Goal: Communication & Community: Answer question/provide support

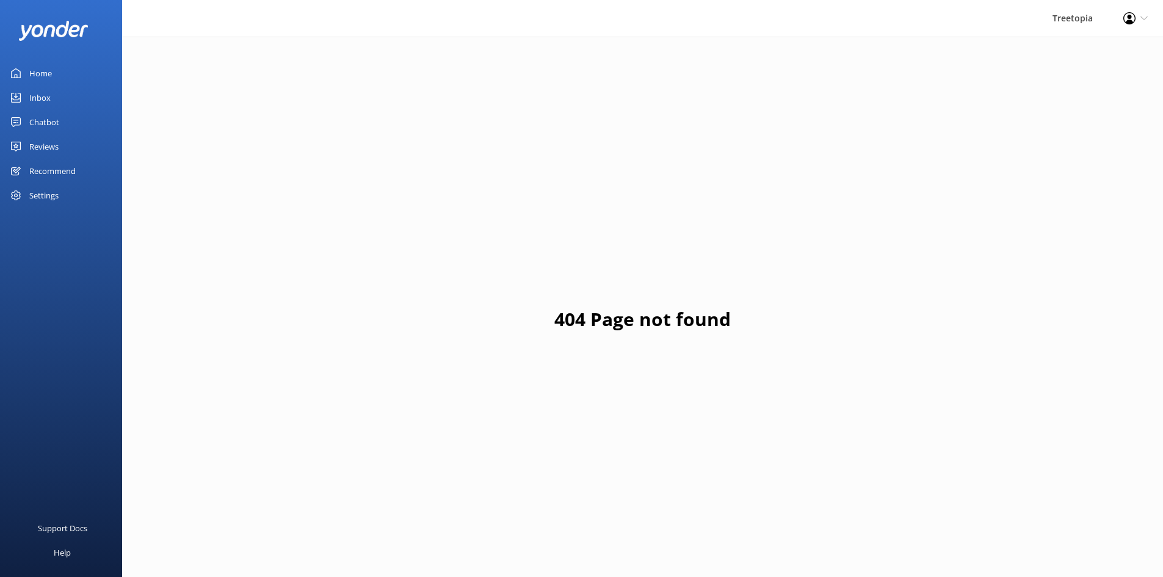
click at [62, 96] on link "Inbox" at bounding box center [61, 97] width 122 height 24
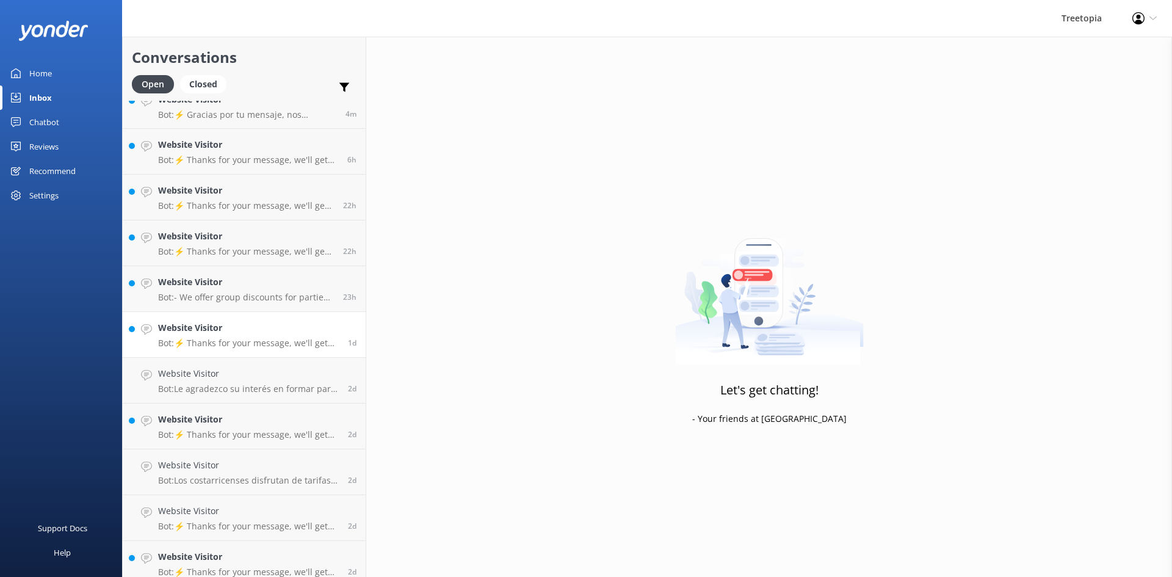
scroll to position [27, 0]
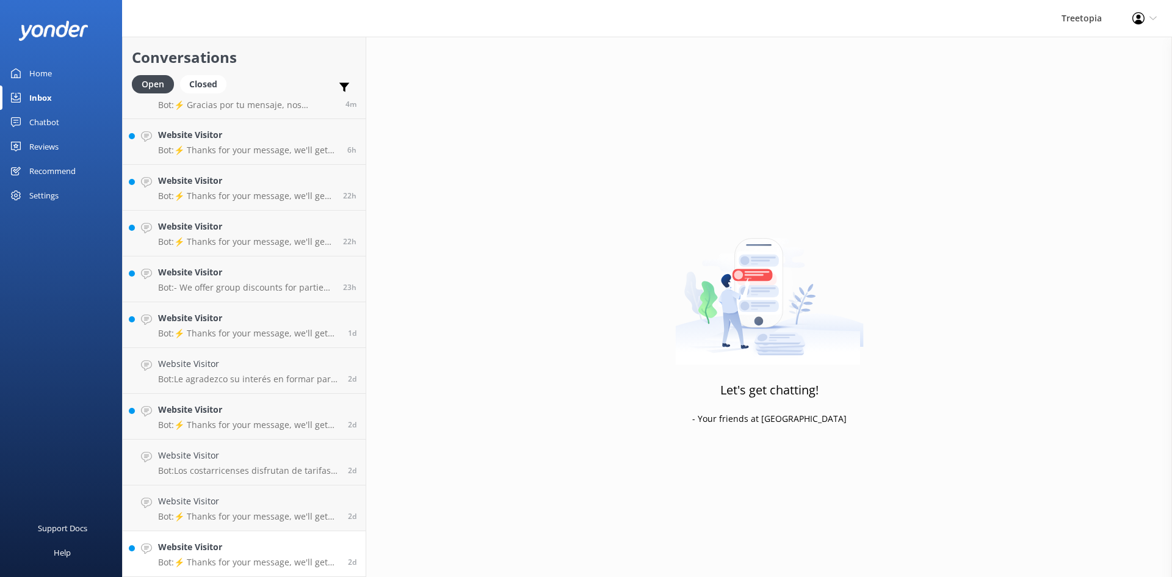
click at [295, 542] on h4 "Website Visitor" at bounding box center [248, 546] width 181 height 13
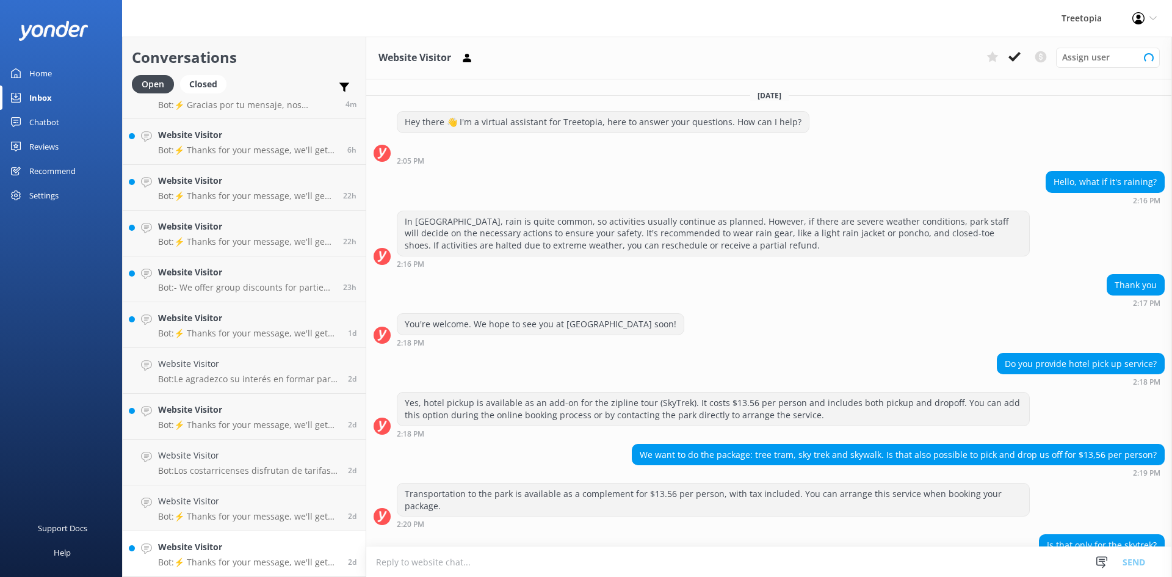
scroll to position [219, 0]
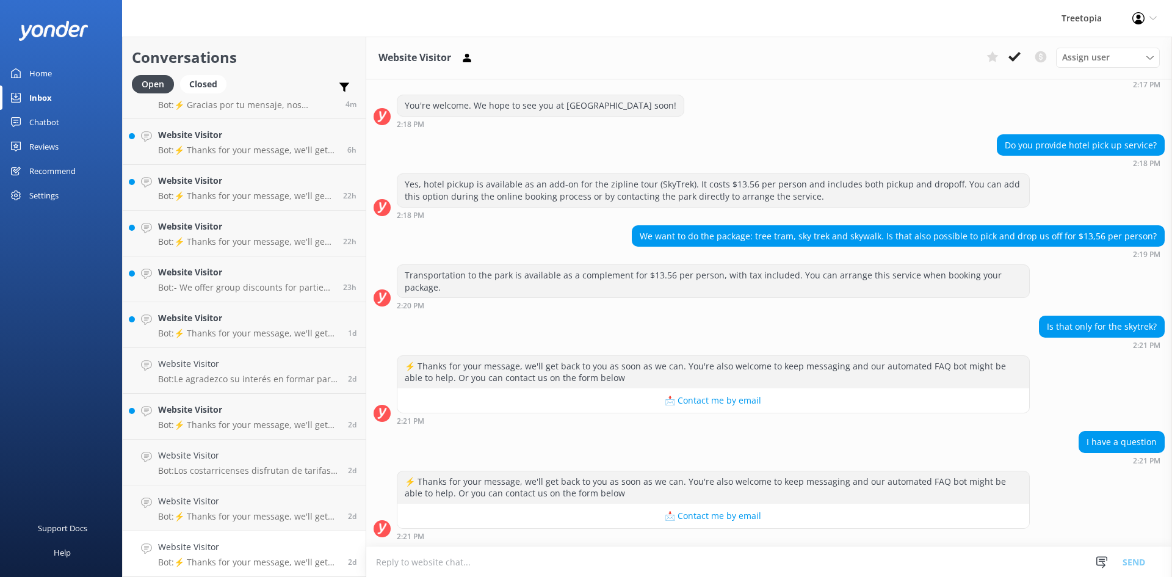
drag, startPoint x: 316, startPoint y: 554, endPoint x: 846, endPoint y: 388, distance: 554.6
click at [808, 423] on div "2:21 PM" at bounding box center [713, 420] width 633 height 9
click at [1020, 62] on icon at bounding box center [1015, 57] width 12 height 12
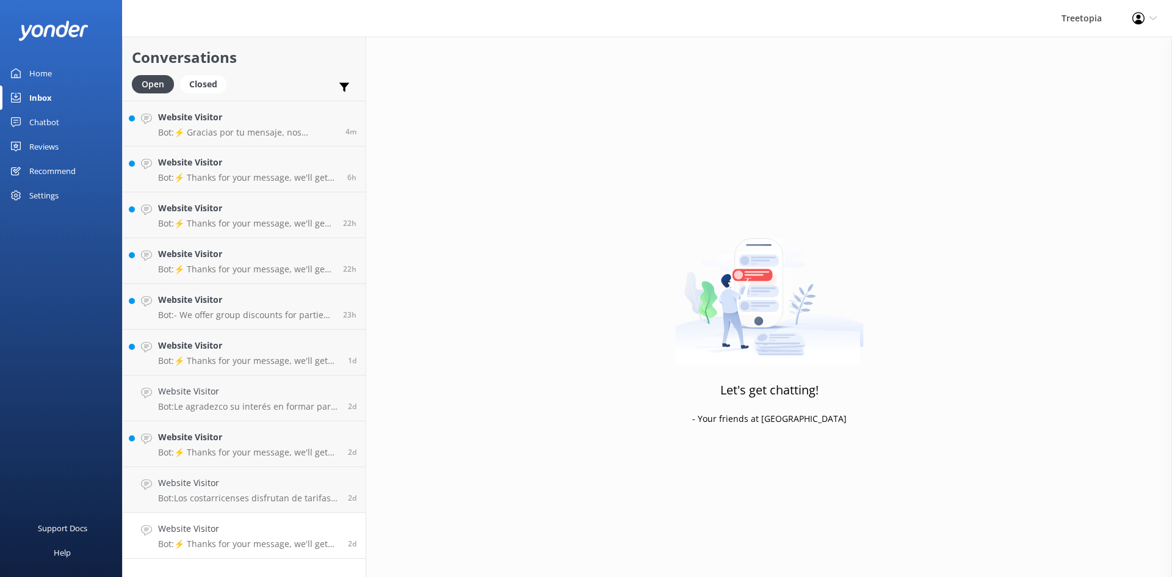
click at [264, 531] on h4 "Website Visitor" at bounding box center [248, 528] width 181 height 13
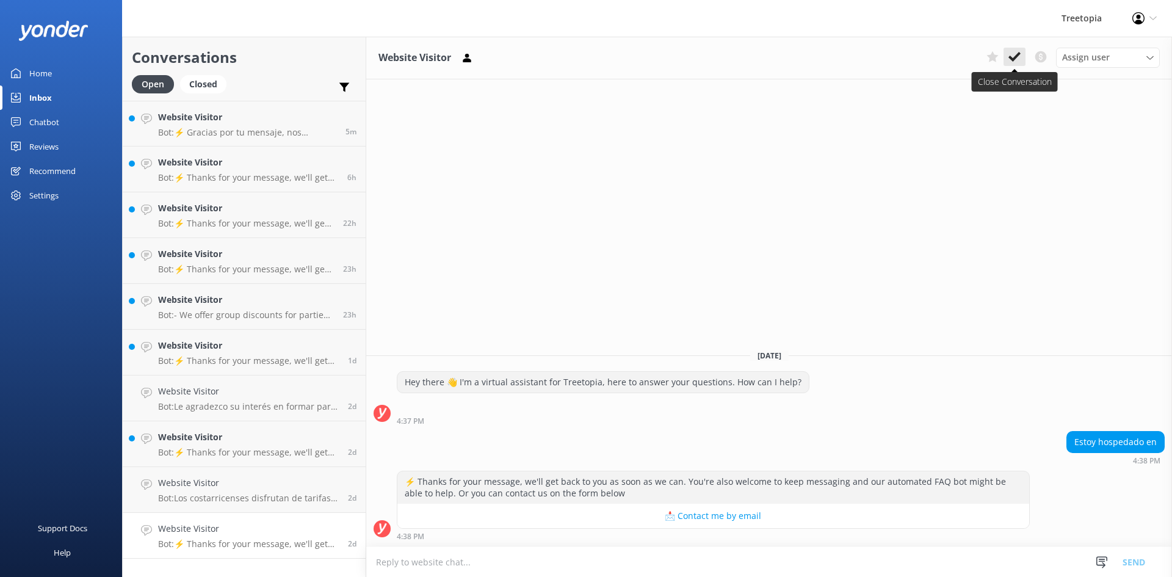
click at [1017, 64] on button at bounding box center [1015, 57] width 22 height 18
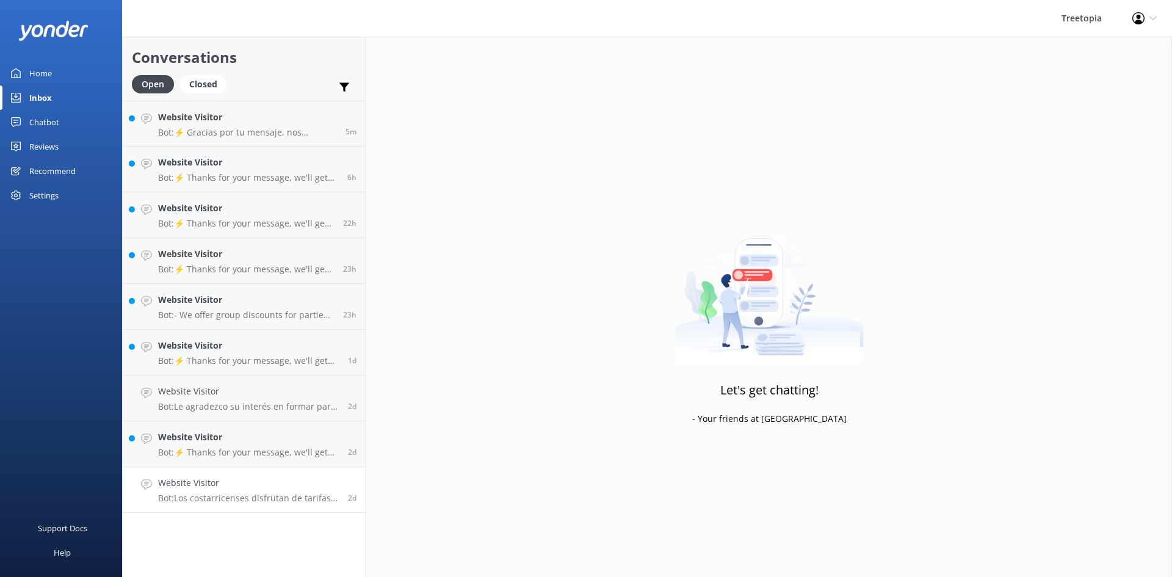
click at [259, 482] on h4 "Website Visitor" at bounding box center [248, 482] width 181 height 13
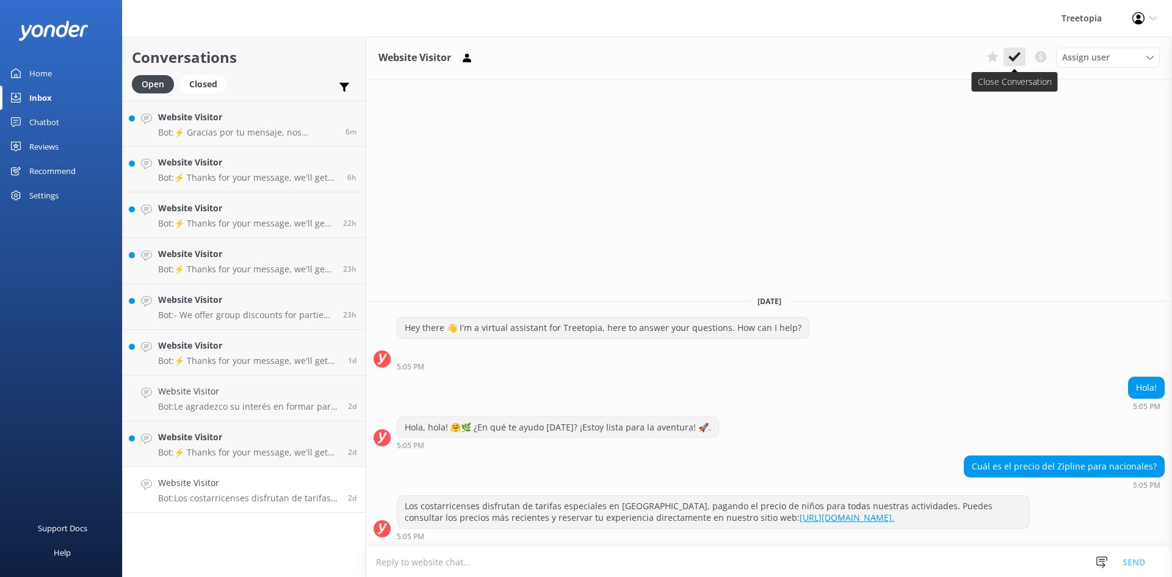
click at [1020, 63] on icon at bounding box center [1015, 57] width 12 height 12
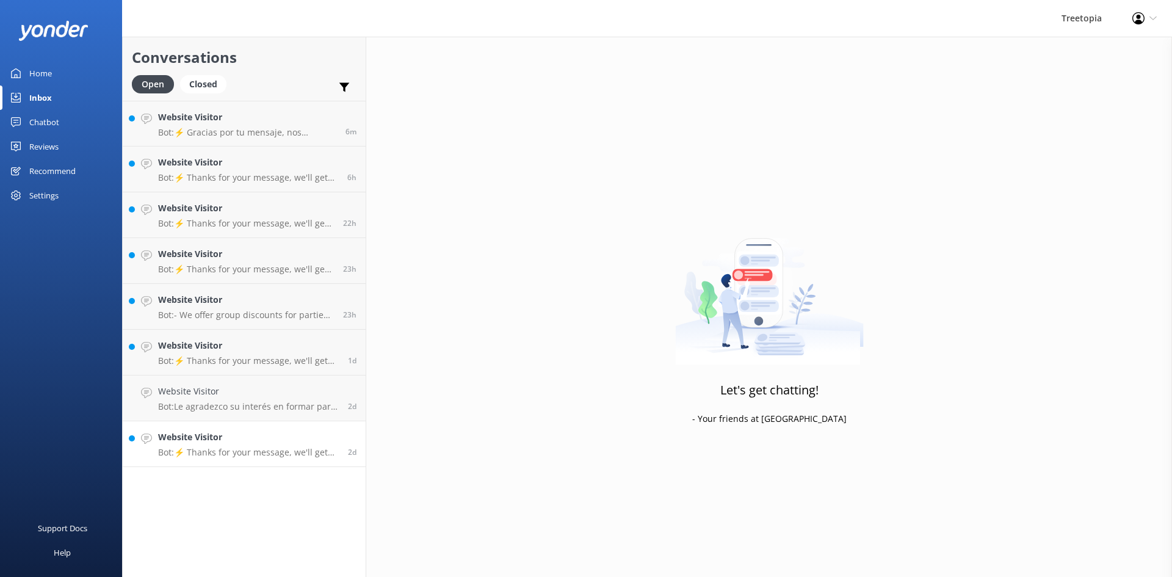
click at [259, 437] on h4 "Website Visitor" at bounding box center [248, 436] width 181 height 13
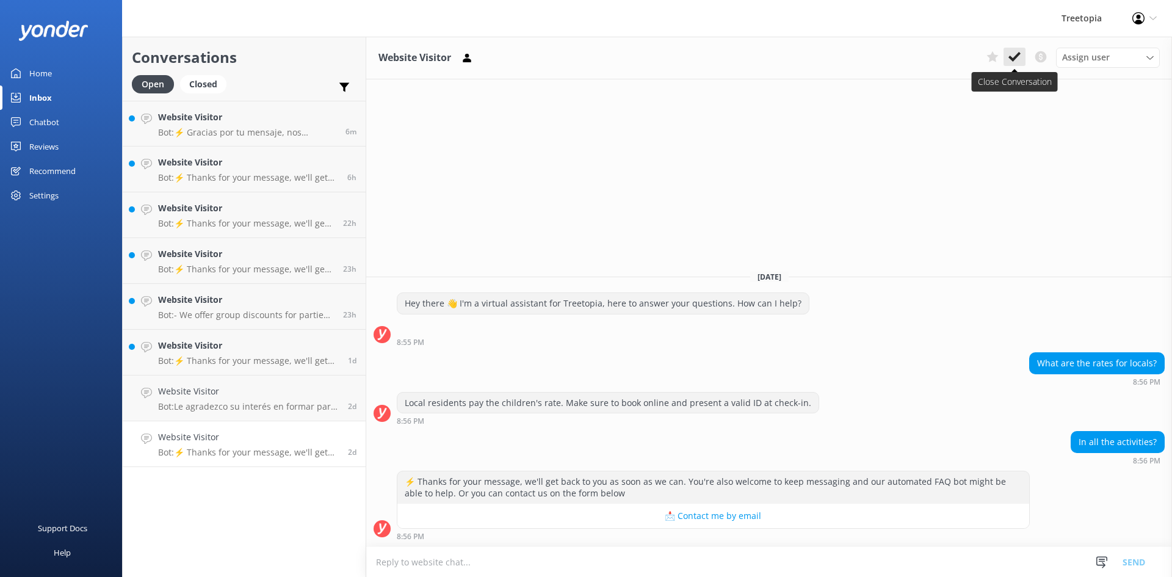
click at [1015, 60] on use at bounding box center [1015, 57] width 12 height 10
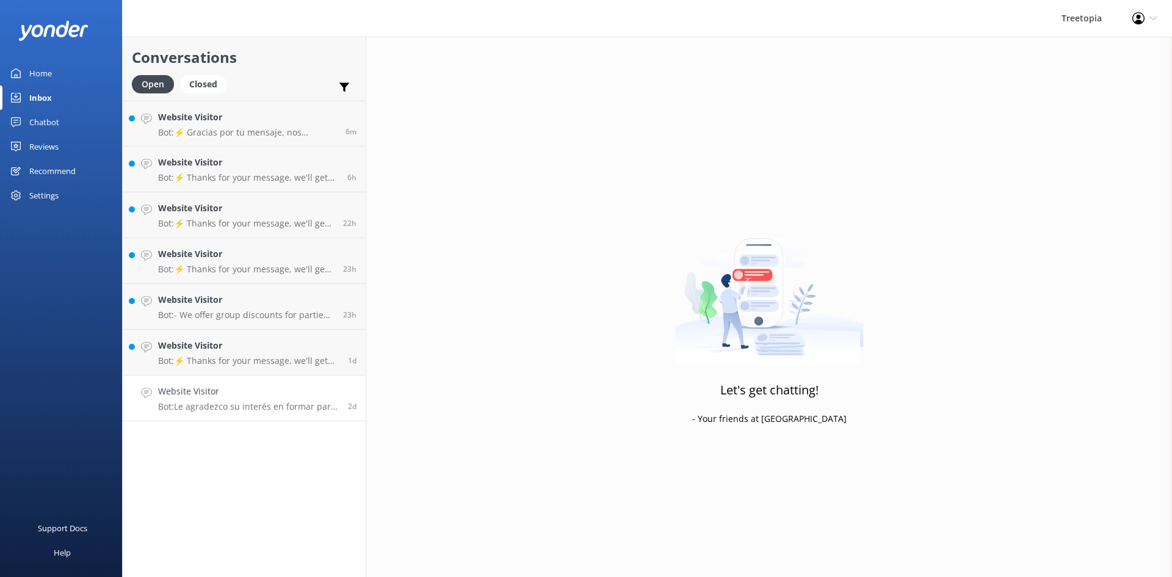
click at [267, 401] on p "Bot: Le agradezco su interés en formar parte de nuestro increíble equipo. Envía…" at bounding box center [248, 406] width 181 height 11
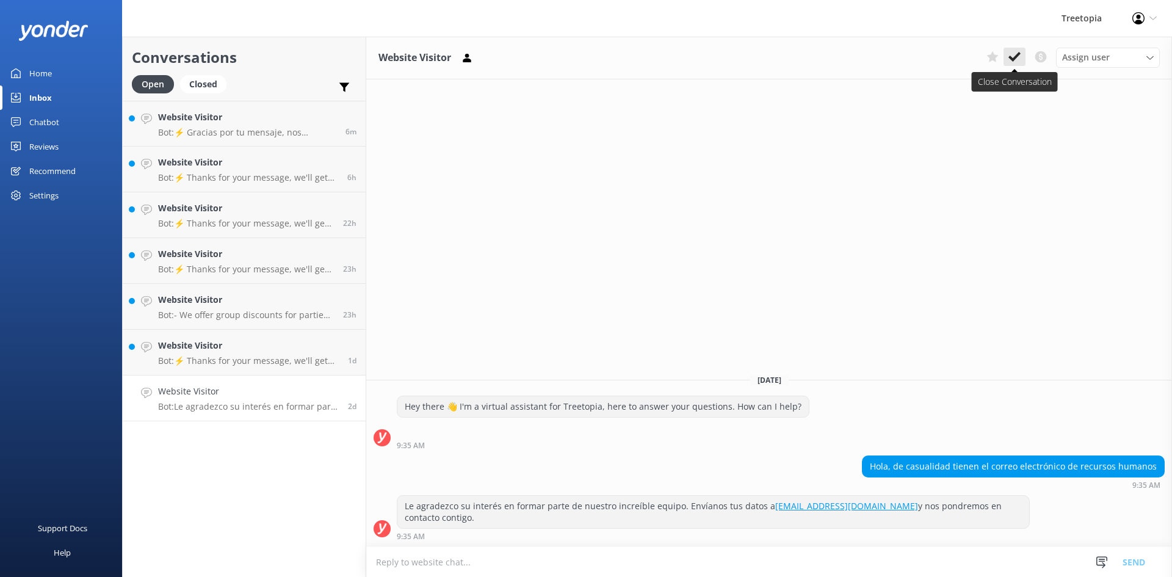
click at [1022, 54] on button at bounding box center [1015, 57] width 22 height 18
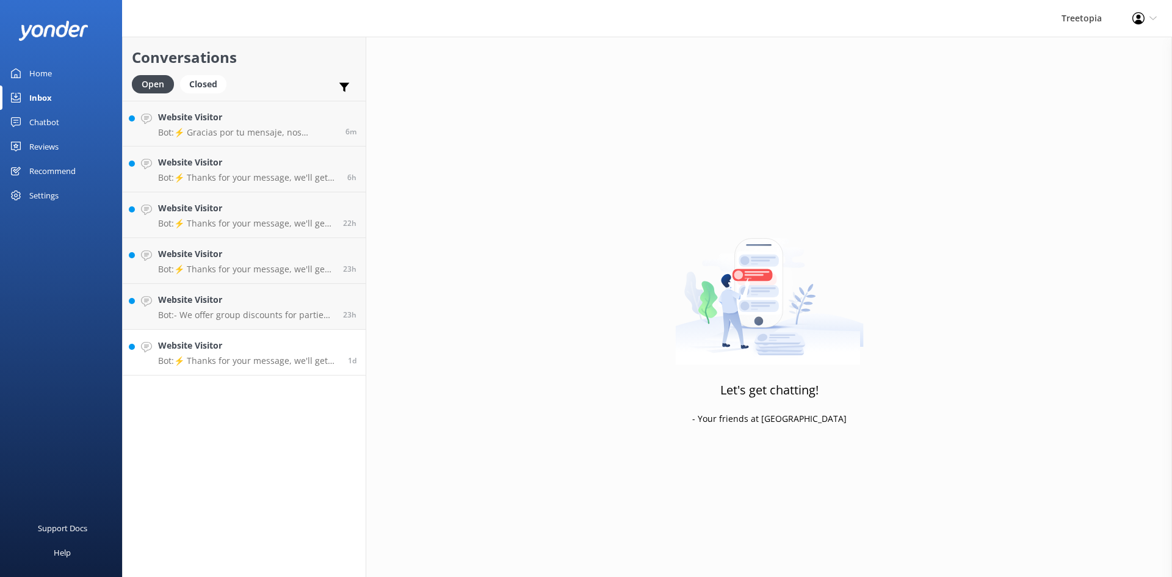
click at [266, 348] on h4 "Website Visitor" at bounding box center [248, 345] width 181 height 13
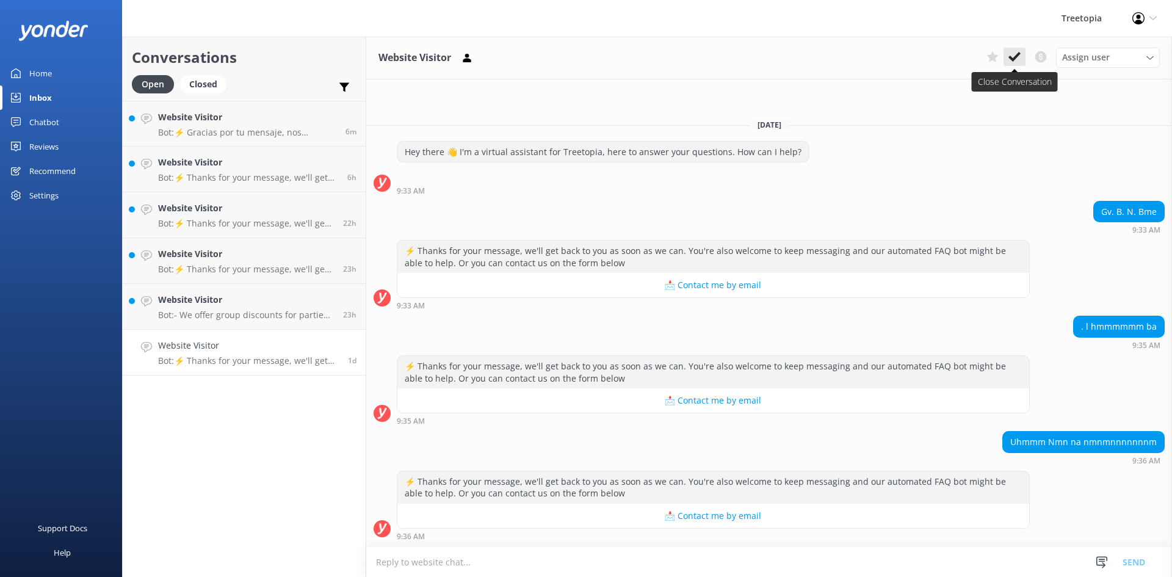
click at [1018, 59] on icon at bounding box center [1015, 57] width 12 height 12
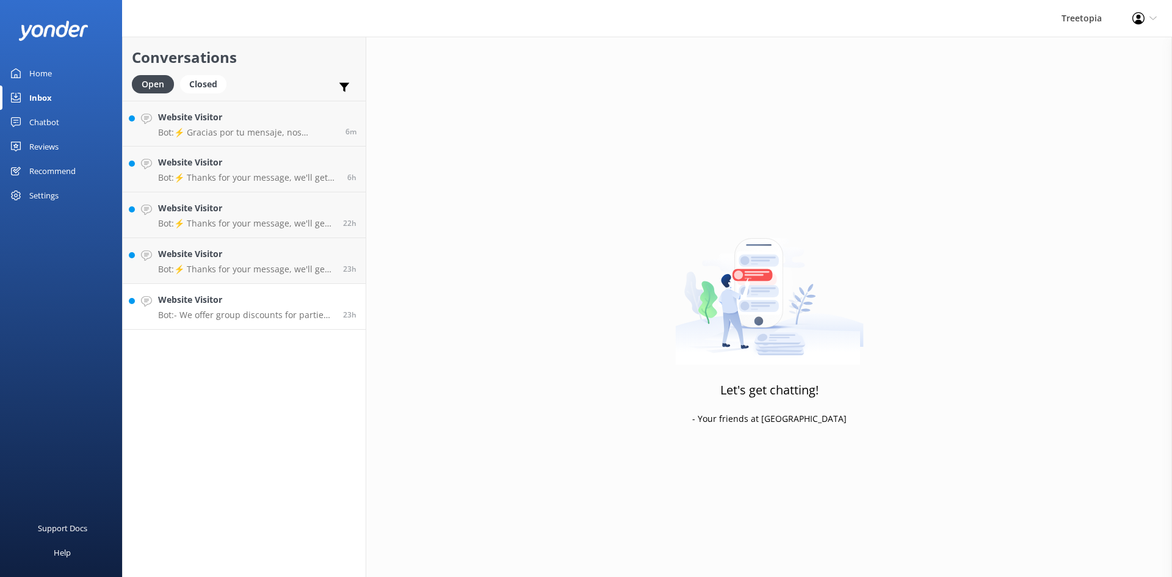
click at [255, 316] on p "Bot: - We offer group discounts for parties of more than 10 people. You can con…" at bounding box center [246, 315] width 176 height 11
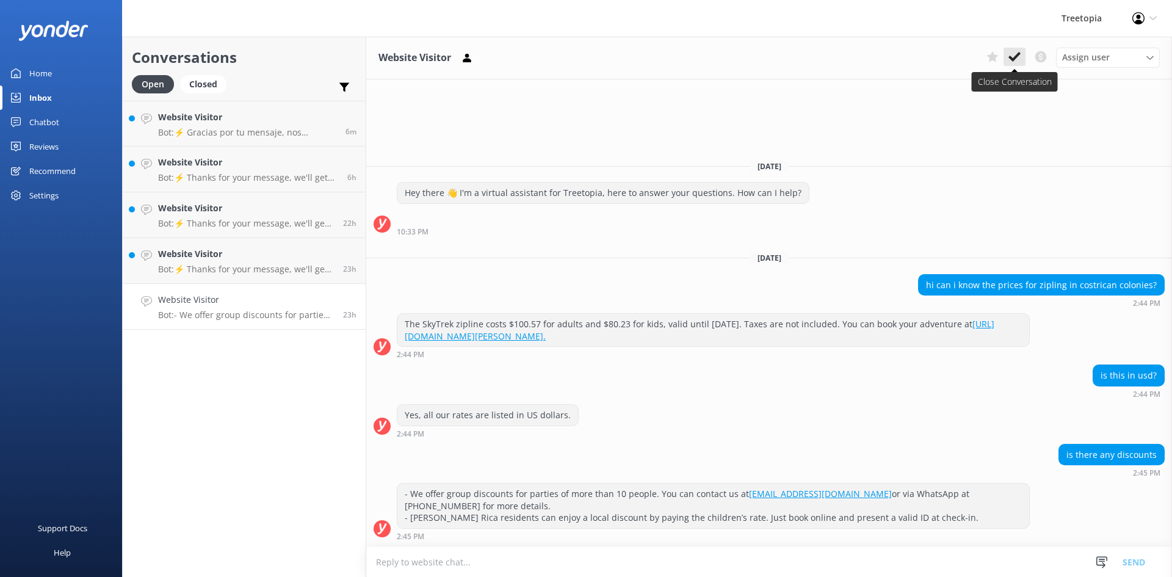
click at [1021, 63] on button at bounding box center [1015, 57] width 22 height 18
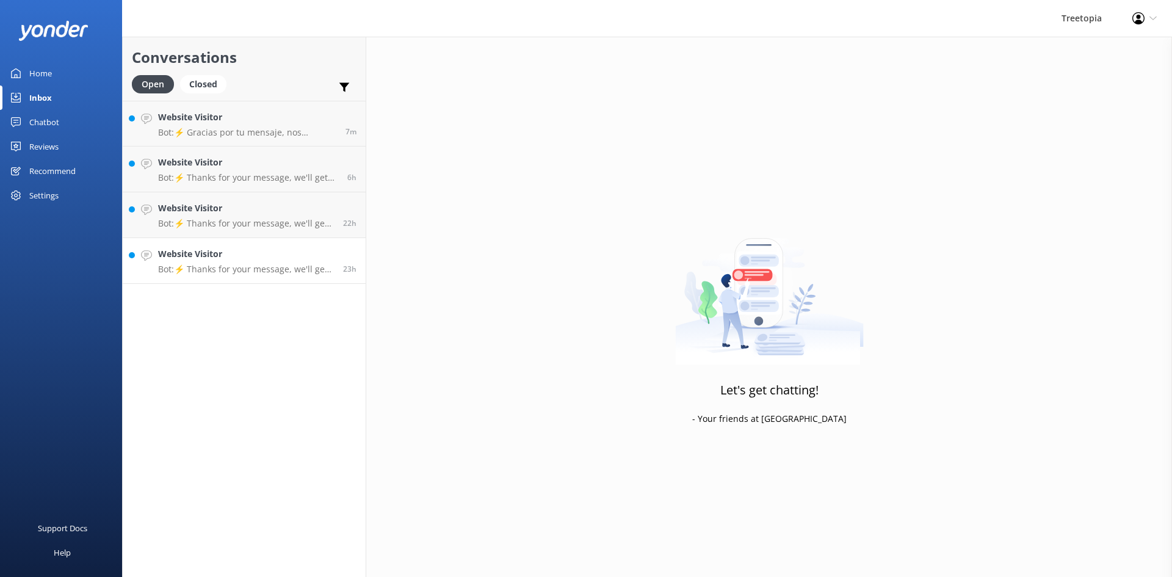
click at [305, 272] on p "Bot: ⚡ Thanks for your message, we'll get back to you as soon as we can. You're…" at bounding box center [246, 269] width 176 height 11
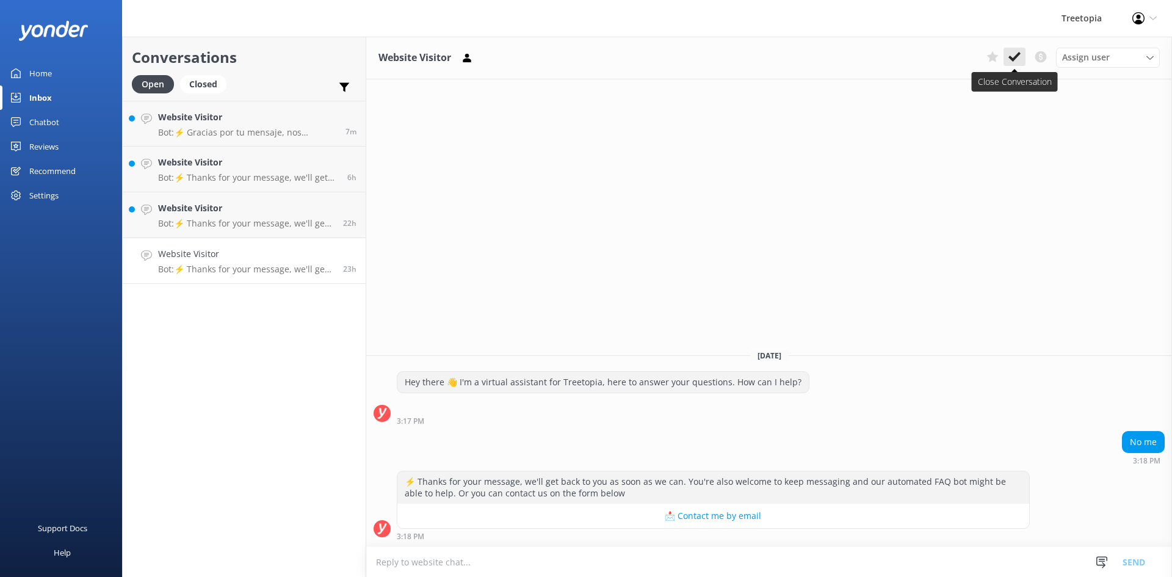
click at [1021, 56] on button at bounding box center [1015, 57] width 22 height 18
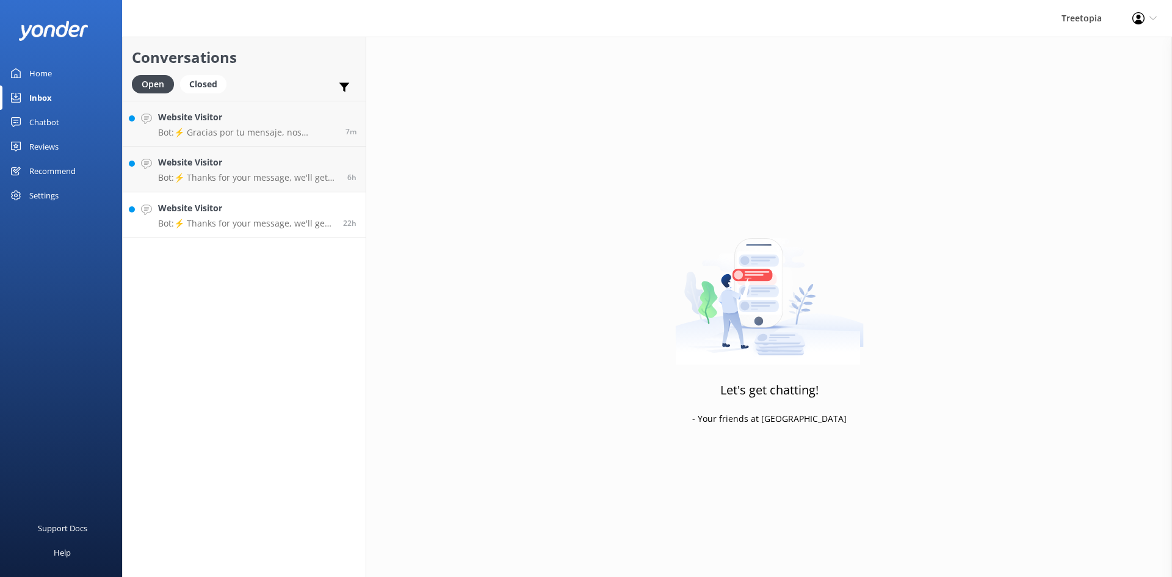
click at [241, 226] on p "Bot: ⚡ Thanks for your message, we'll get back to you as soon as we can. You're…" at bounding box center [246, 223] width 176 height 11
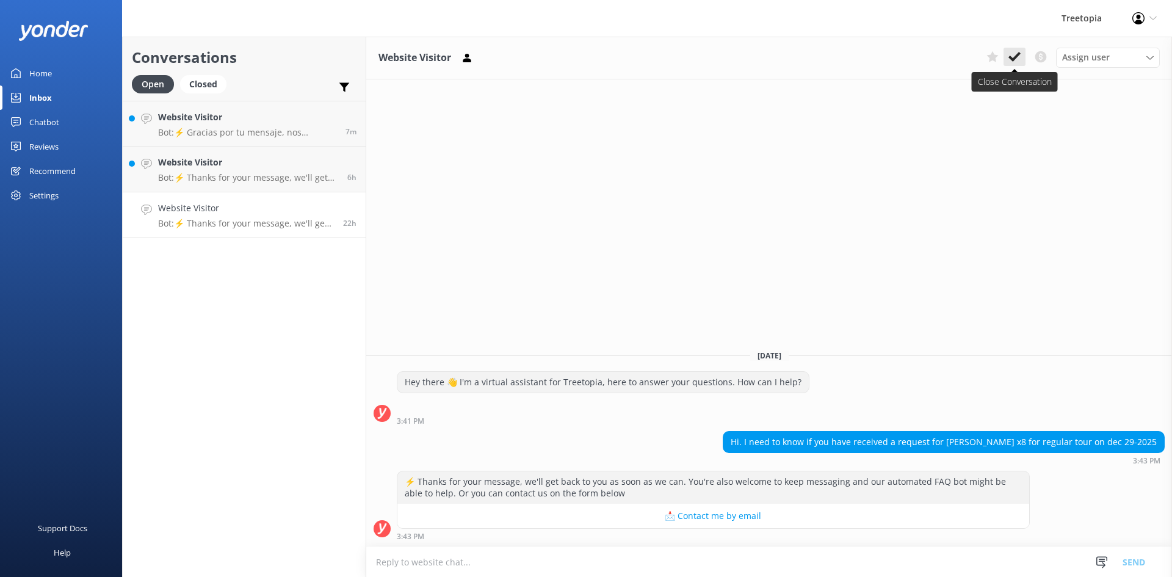
click at [1012, 60] on use at bounding box center [1015, 57] width 12 height 10
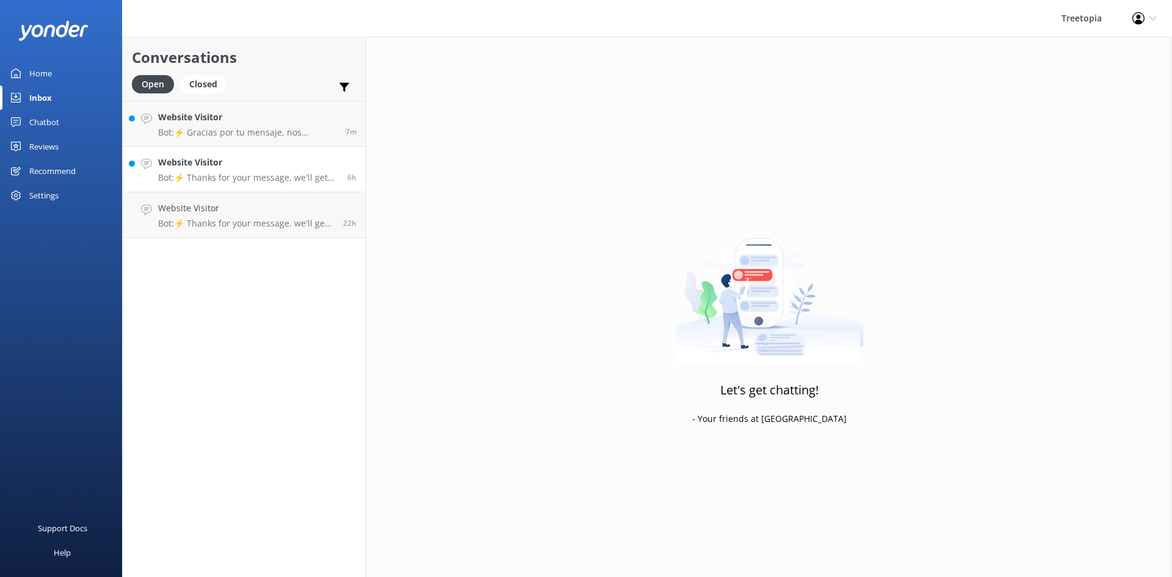
click at [280, 176] on p "Bot: ⚡ Thanks for your message, we'll get back to you as soon as we can. You're…" at bounding box center [248, 177] width 180 height 11
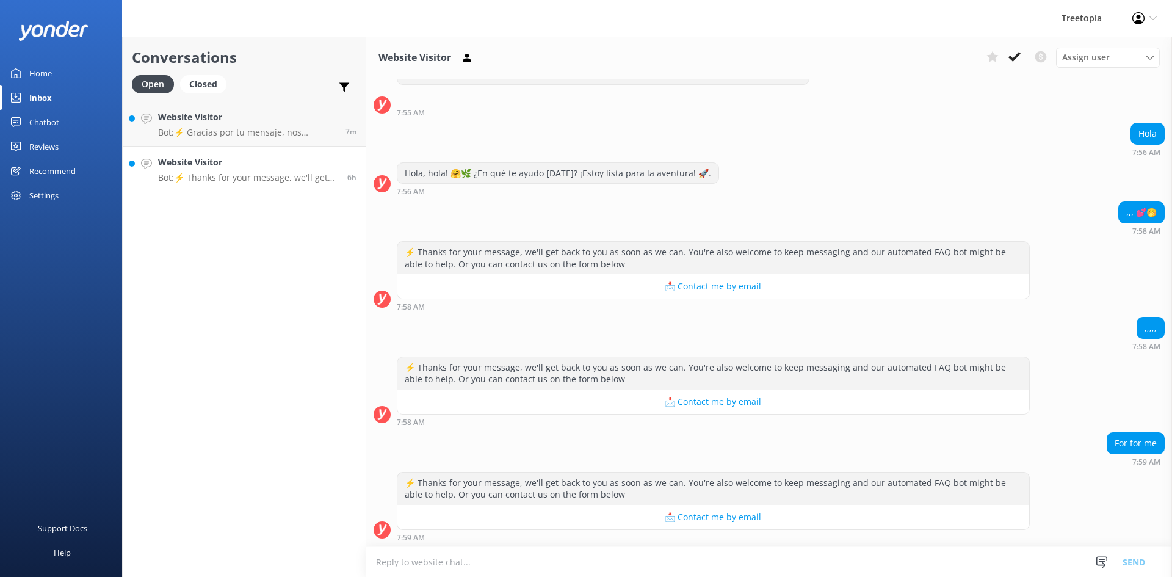
scroll to position [49, 0]
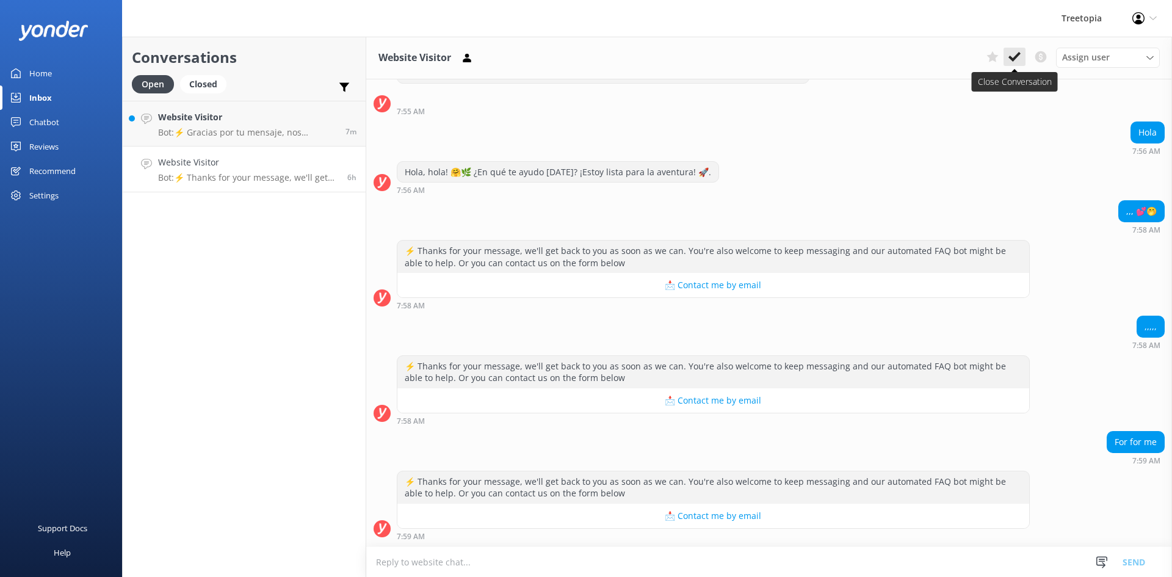
click at [1024, 50] on button at bounding box center [1015, 57] width 22 height 18
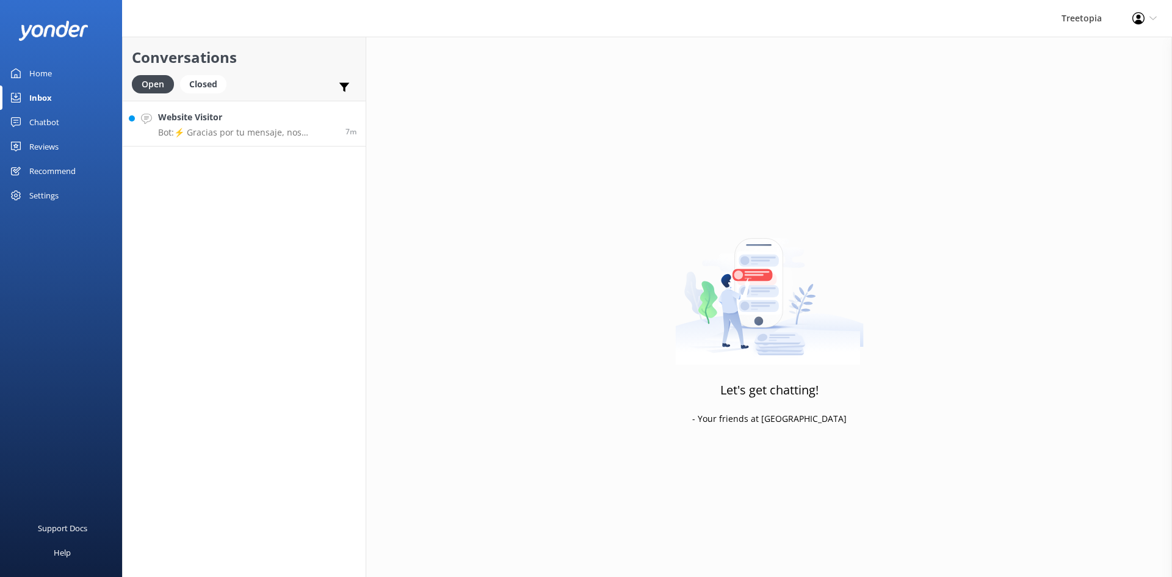
click at [306, 139] on link "Website Visitor Bot: ⚡ Gracias por tu mensaje, nos pondremos en contacto contig…" at bounding box center [244, 124] width 243 height 46
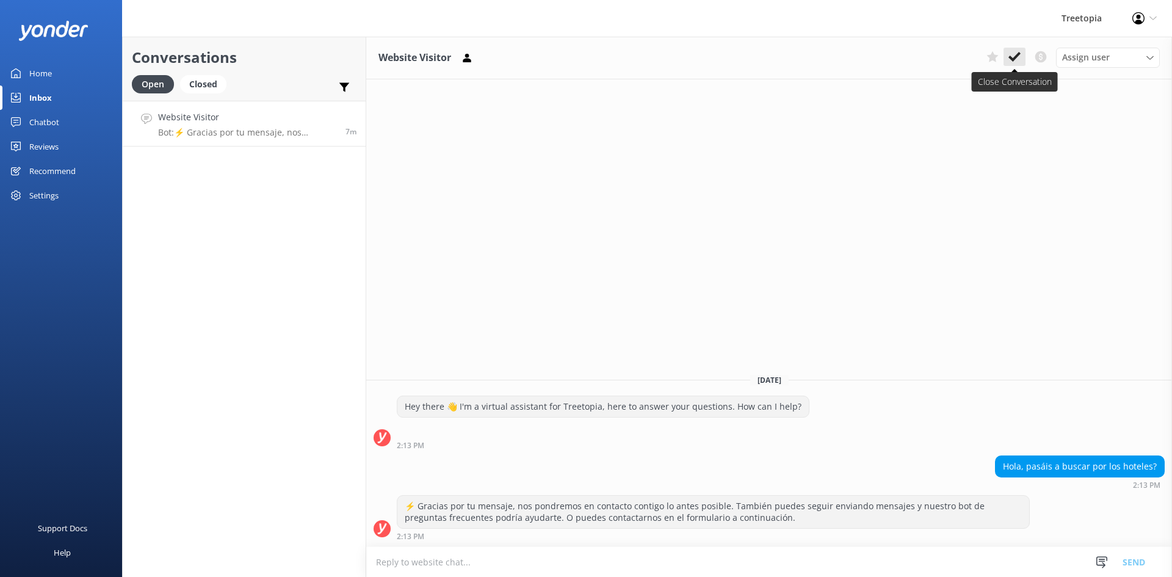
click at [1013, 57] on icon at bounding box center [1015, 57] width 12 height 12
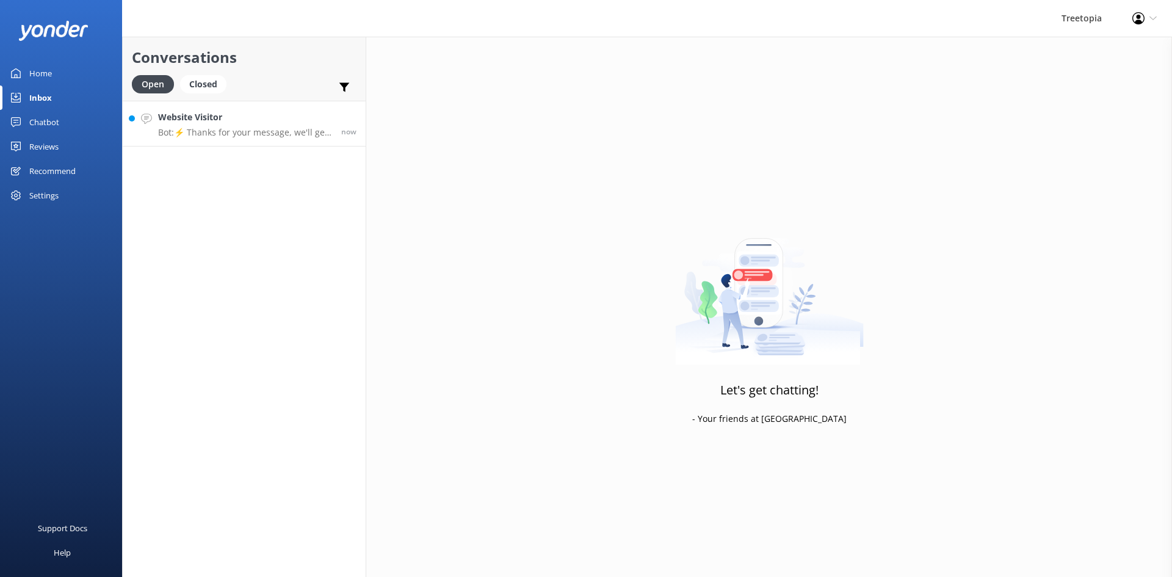
click at [281, 129] on p "Bot: ⚡ Thanks for your message, we'll get back to you as soon as we can. You're…" at bounding box center [245, 132] width 174 height 11
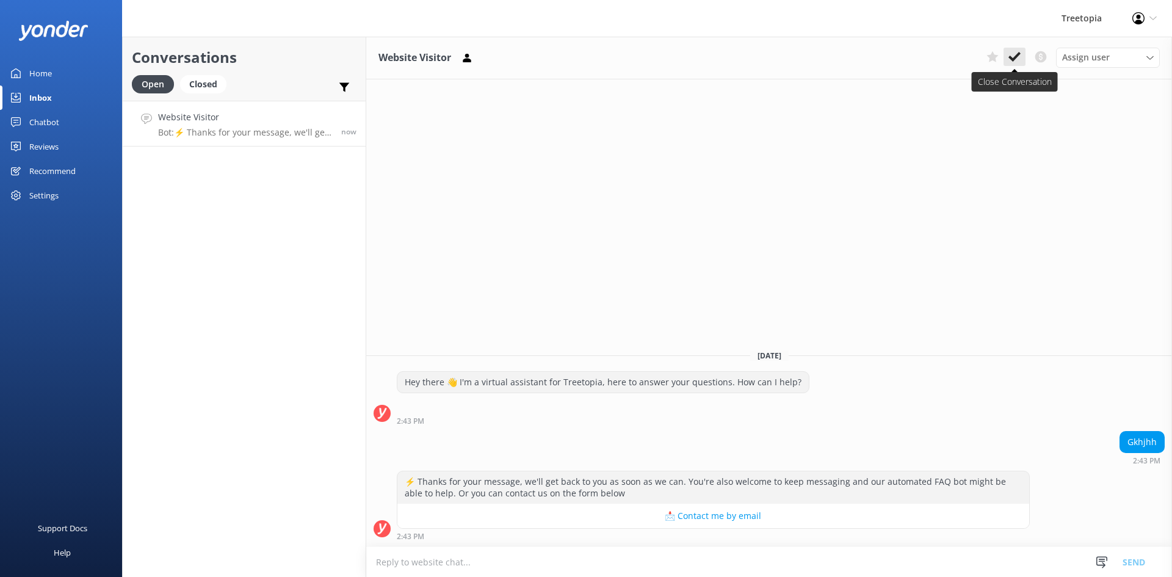
click at [1021, 58] on button at bounding box center [1015, 57] width 22 height 18
